Goal: Find specific page/section

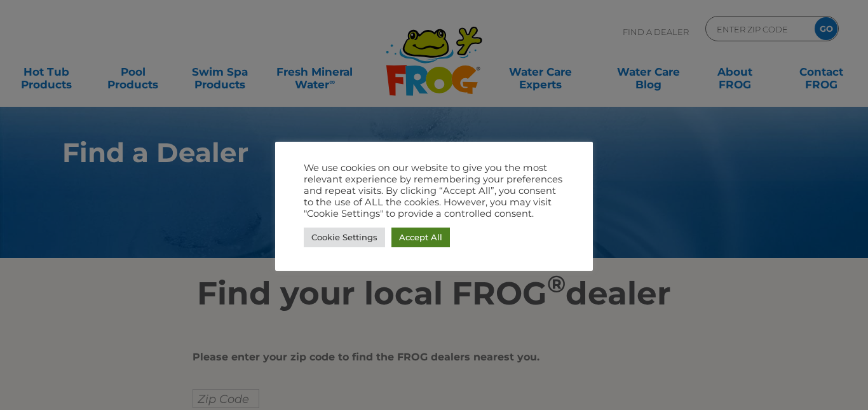
click at [402, 233] on link "Accept All" at bounding box center [421, 238] width 58 height 20
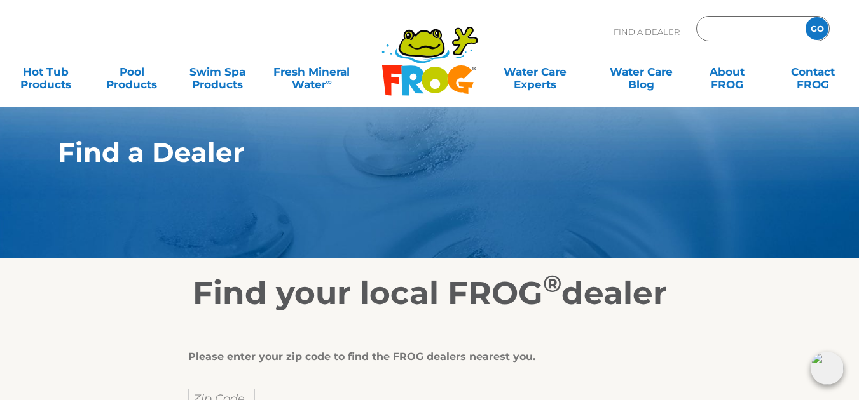
click at [727, 26] on input "Zip Code Form" at bounding box center [749, 29] width 86 height 18
type input "36532"
click at [817, 26] on input "GO" at bounding box center [816, 28] width 23 height 23
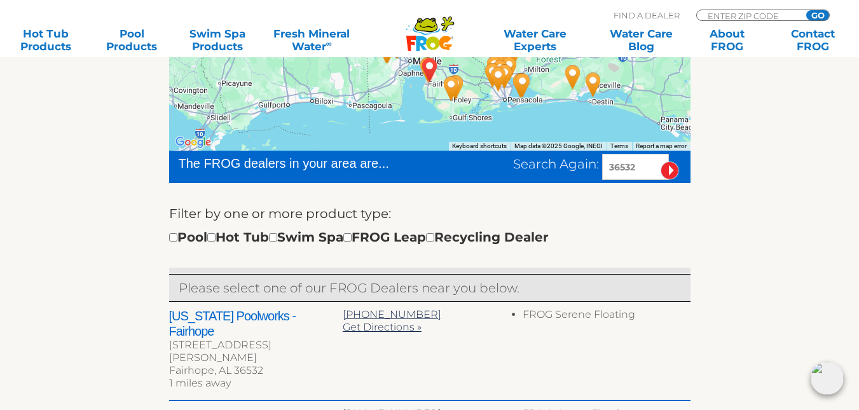
scroll to position [330, 0]
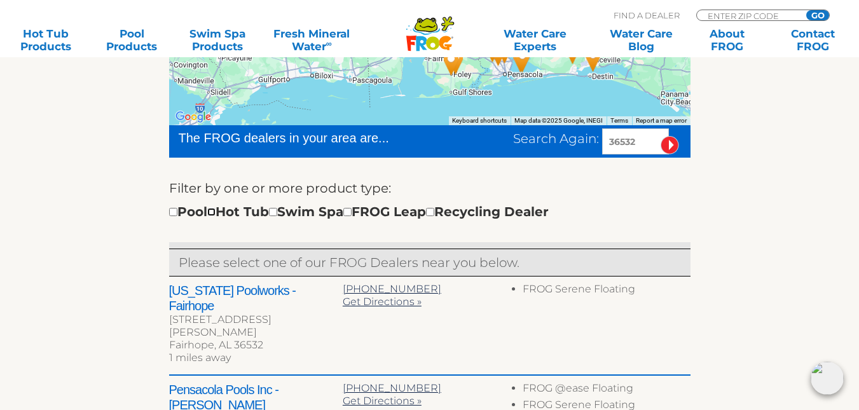
click at [215, 210] on input "checkbox" at bounding box center [211, 212] width 8 height 8
checkbox input "true"
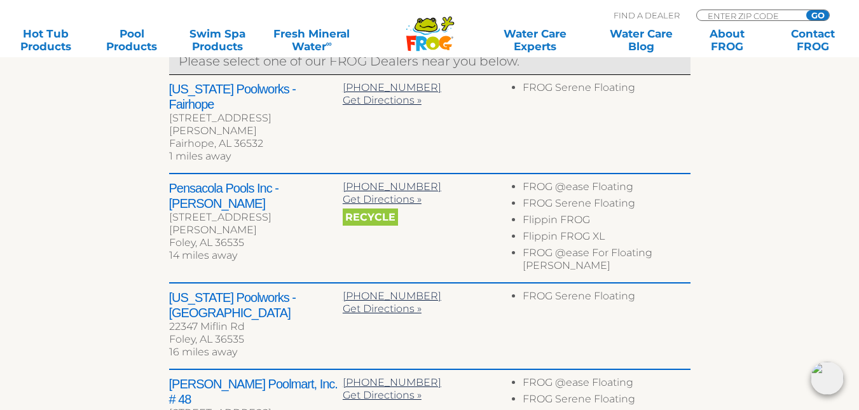
scroll to position [507, 0]
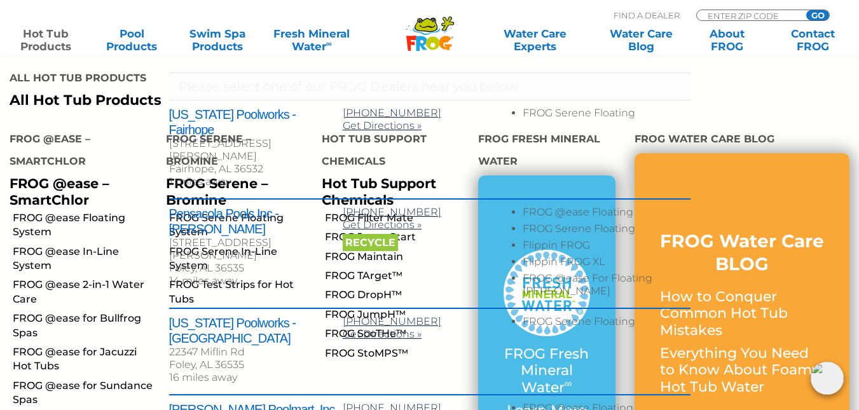
click at [36, 40] on link "Hot Tub Products" at bounding box center [46, 39] width 67 height 25
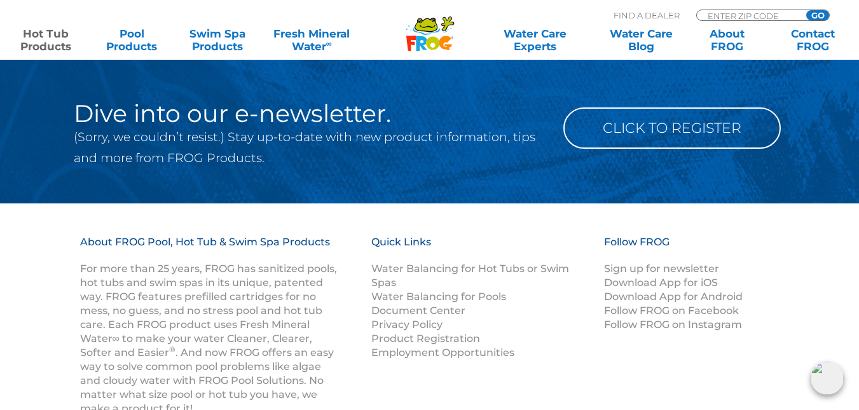
scroll to position [4169, 0]
